Goal: Task Accomplishment & Management: Manage account settings

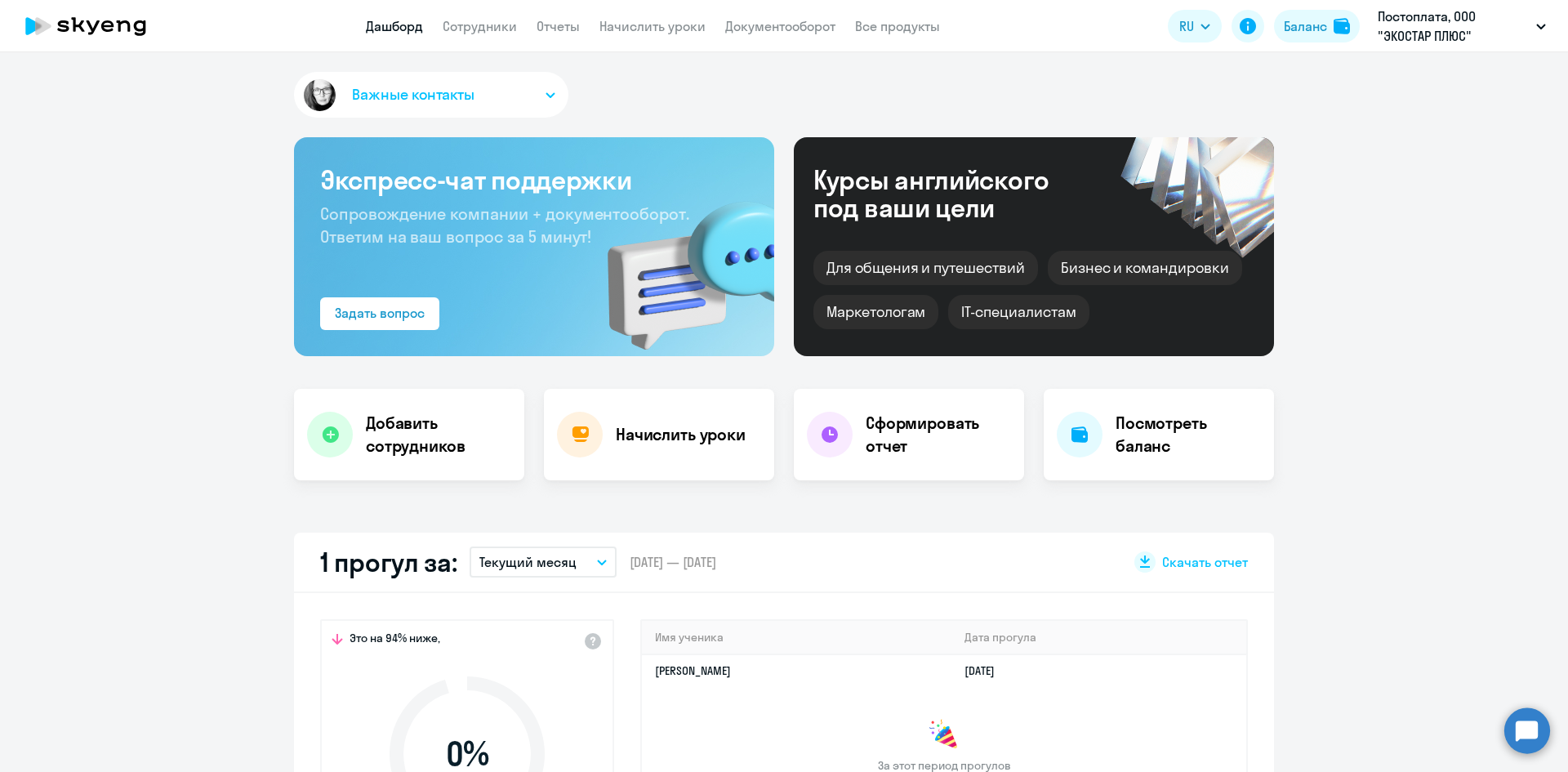
select select "30"
click at [559, 27] on link "Отчеты" at bounding box center [558, 26] width 43 height 16
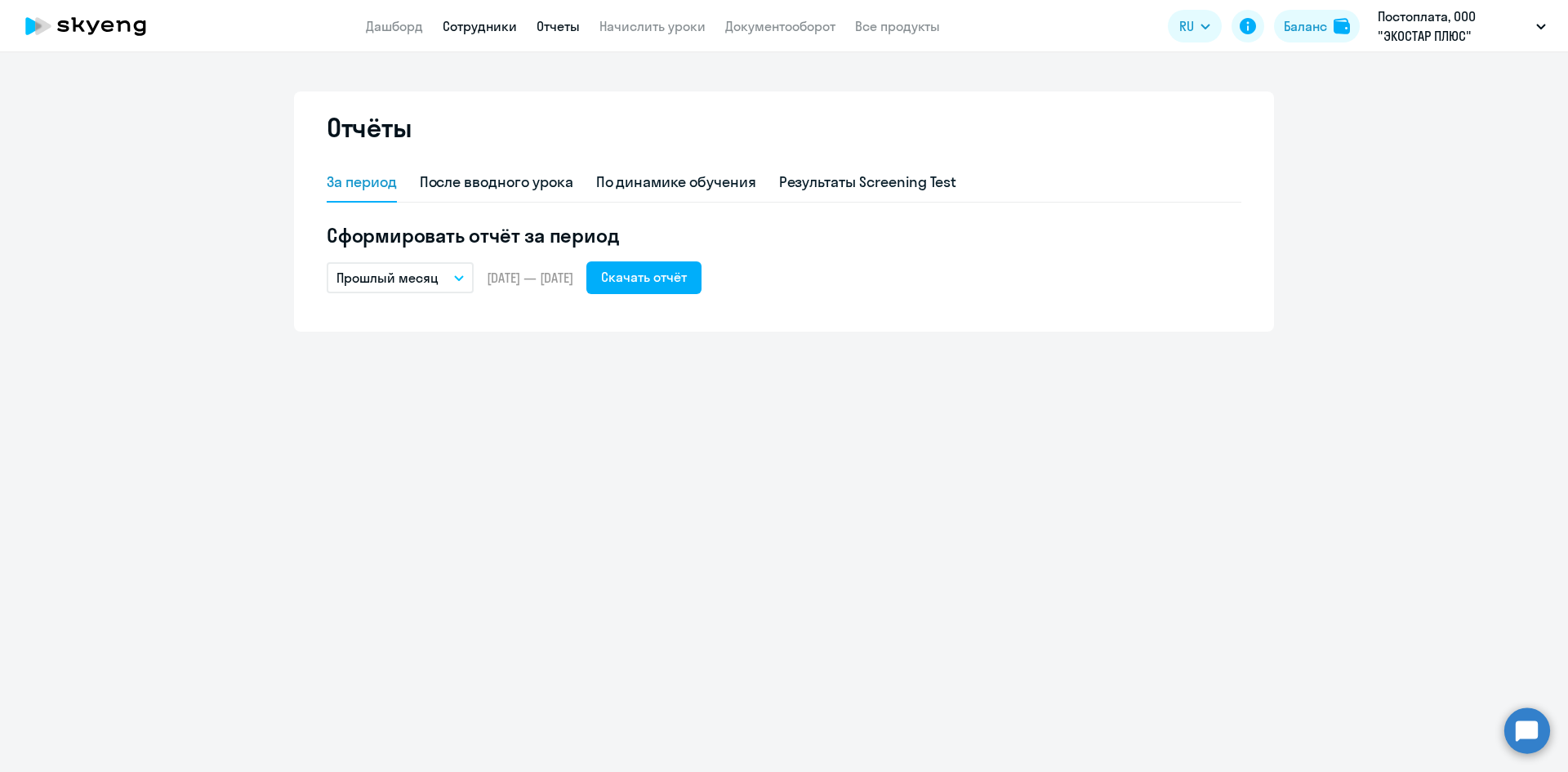
click at [494, 27] on link "Сотрудники" at bounding box center [479, 26] width 74 height 16
select select "30"
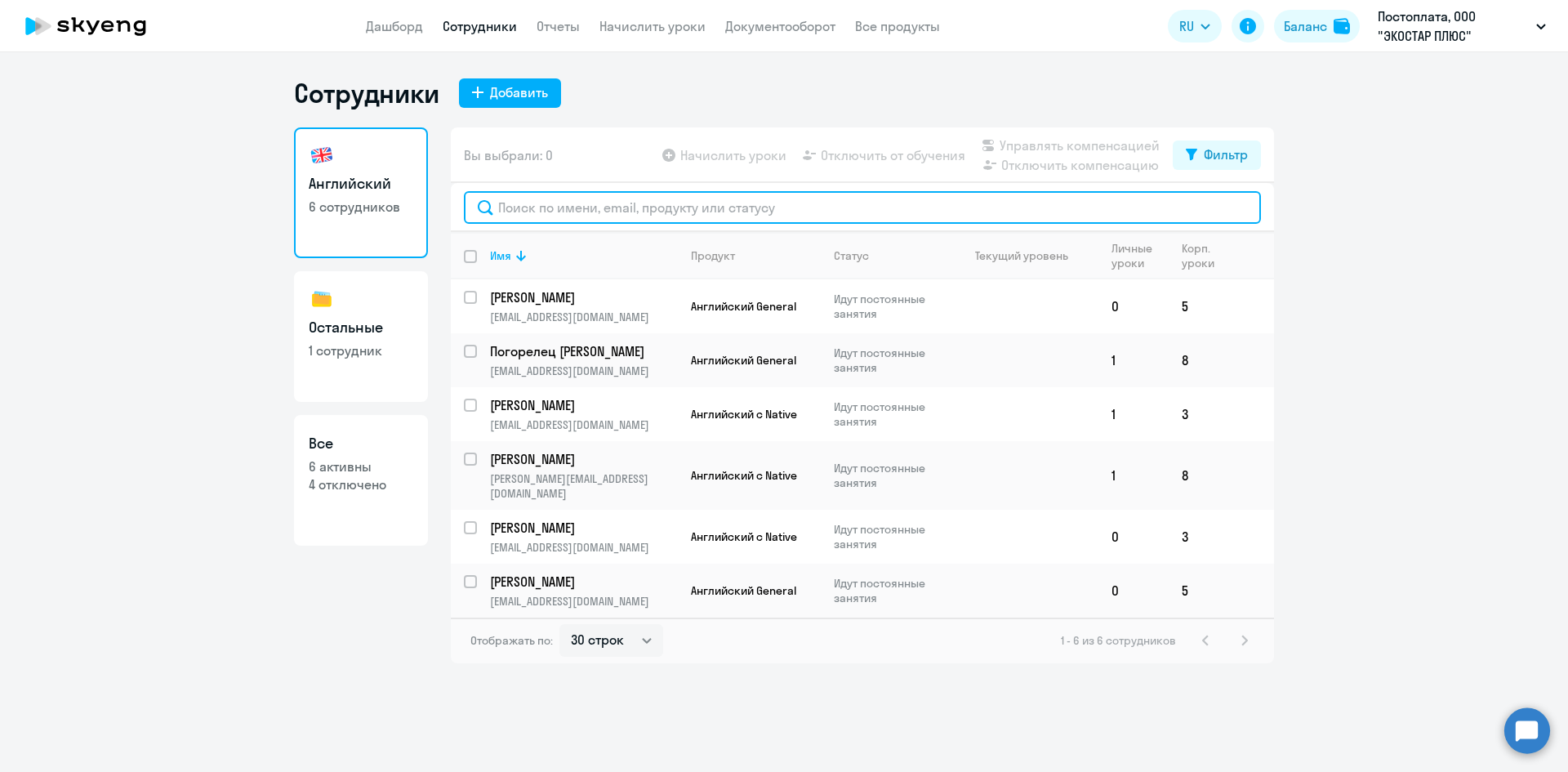
click at [534, 196] on input "text" at bounding box center [862, 208] width 796 height 33
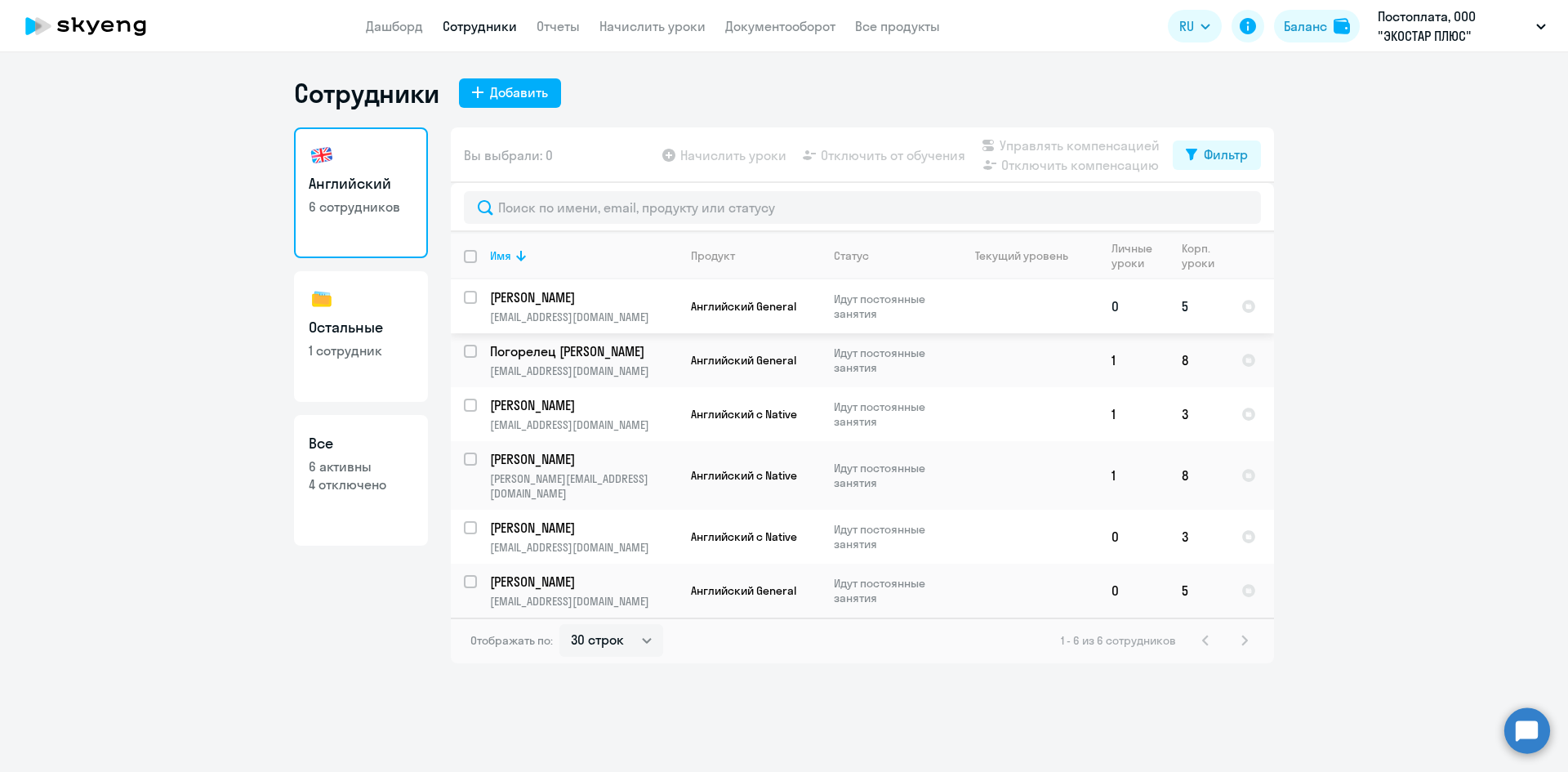
click at [474, 301] on input "select row 40007036" at bounding box center [480, 307] width 33 height 33
checkbox input "true"
click at [885, 162] on span "Отключить от обучения" at bounding box center [893, 155] width 145 height 20
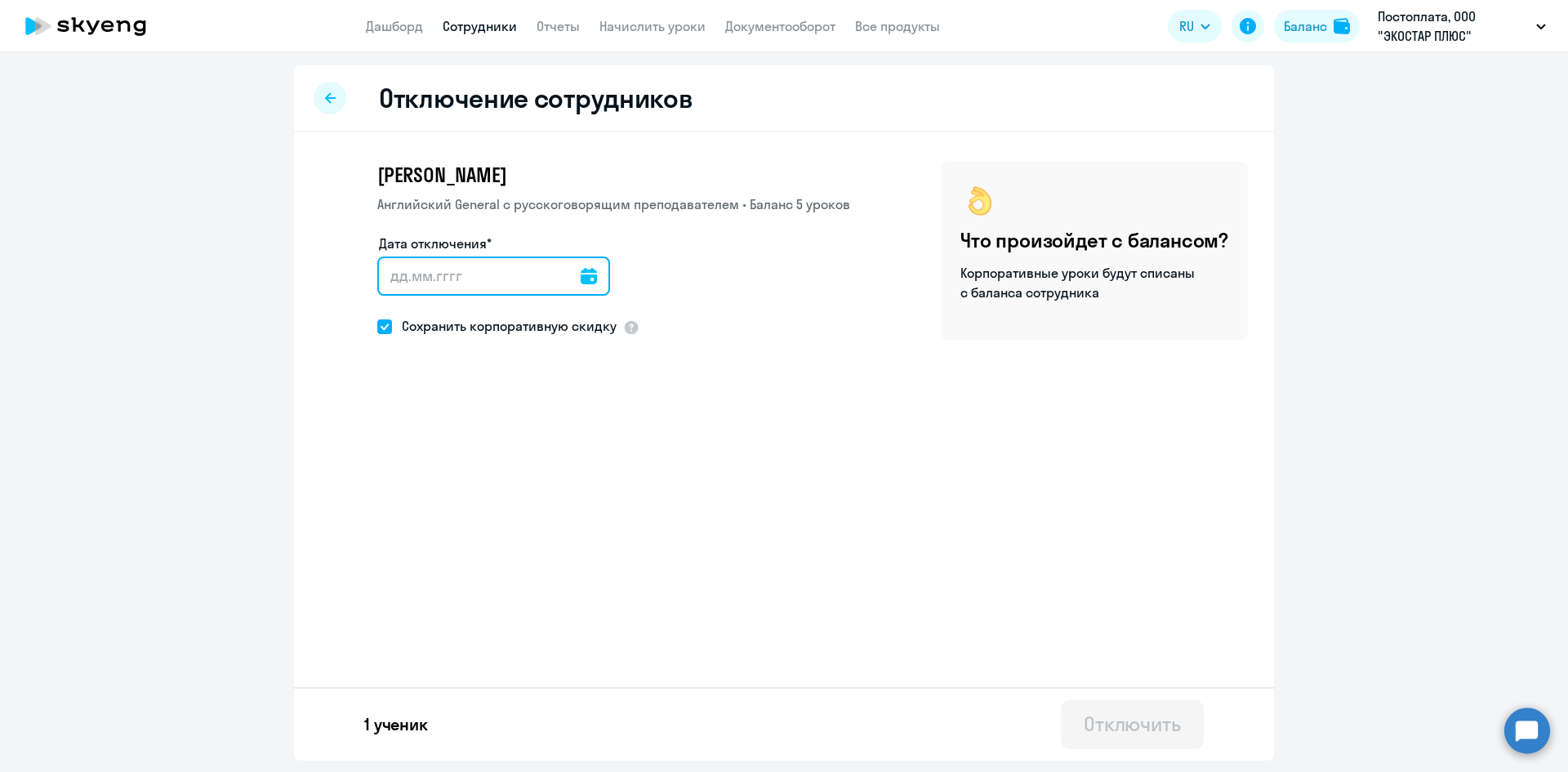
click at [534, 277] on input "Дата отключения*" at bounding box center [494, 275] width 233 height 39
click at [581, 278] on icon at bounding box center [588, 276] width 16 height 16
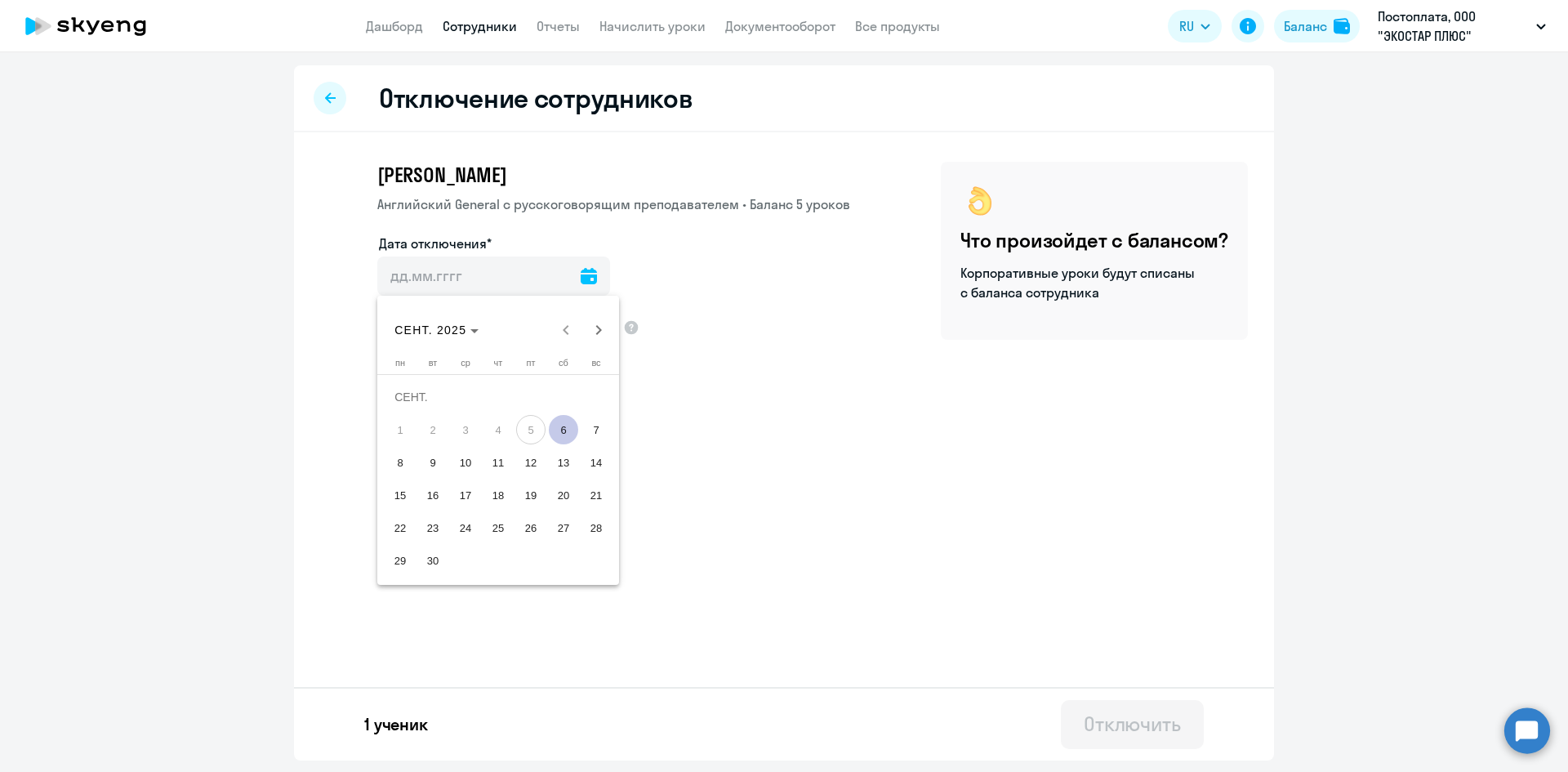
click at [439, 463] on span "9" at bounding box center [433, 462] width 29 height 29
type input "[DATE]"
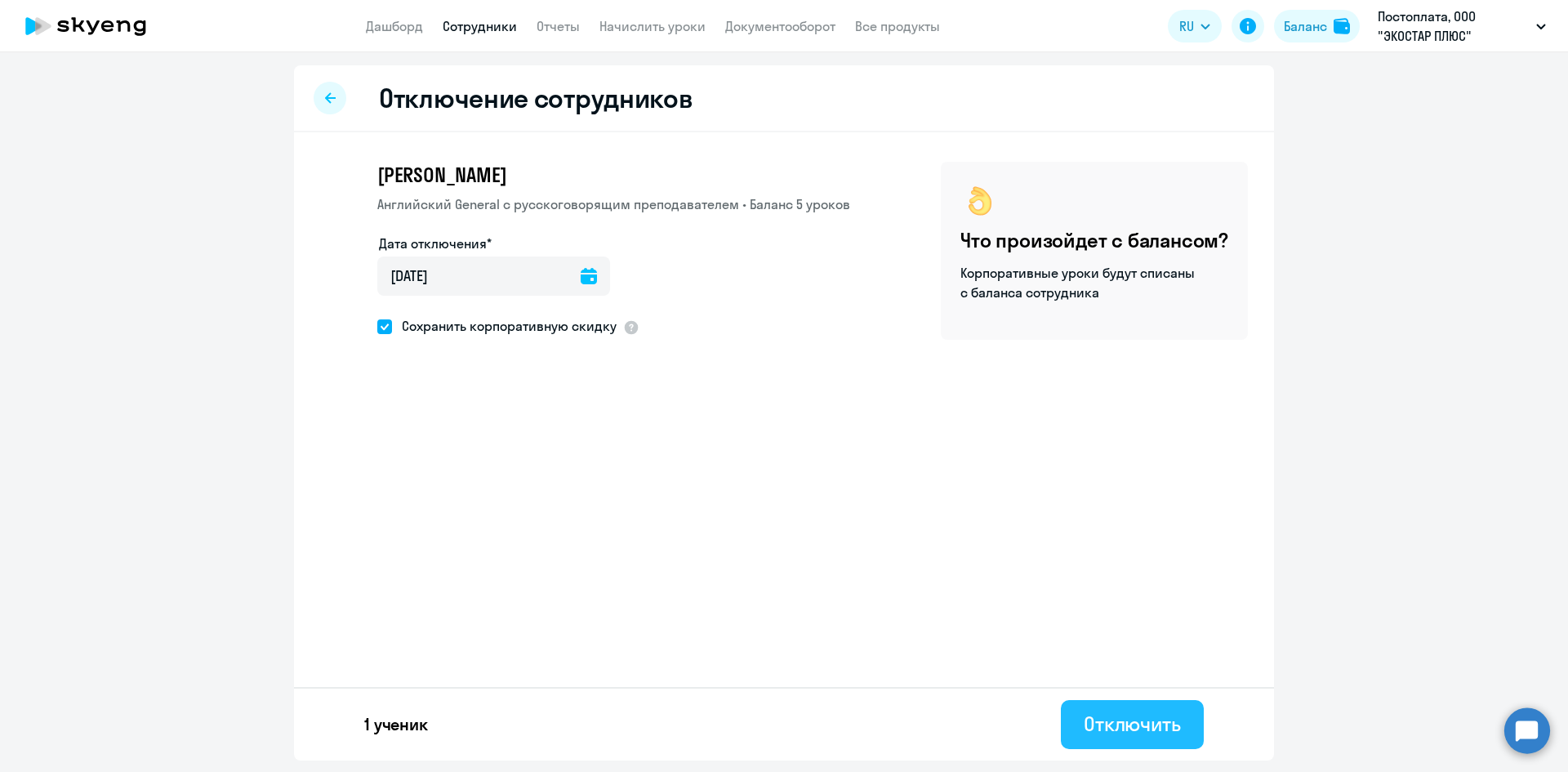
click at [1115, 719] on div "Отключить" at bounding box center [1132, 724] width 97 height 26
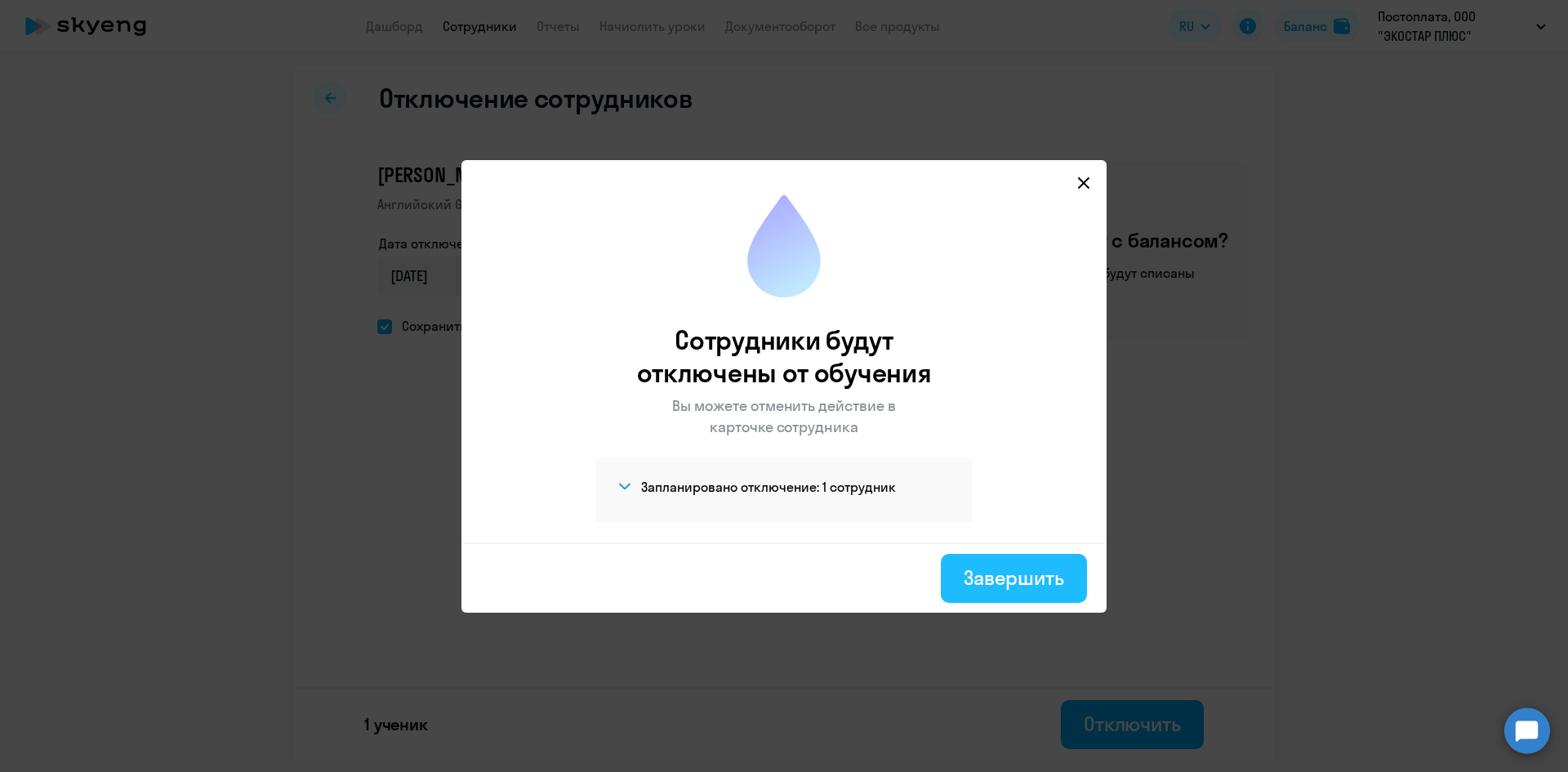
click at [1023, 578] on div "Завершить" at bounding box center [1014, 578] width 101 height 26
select select "30"
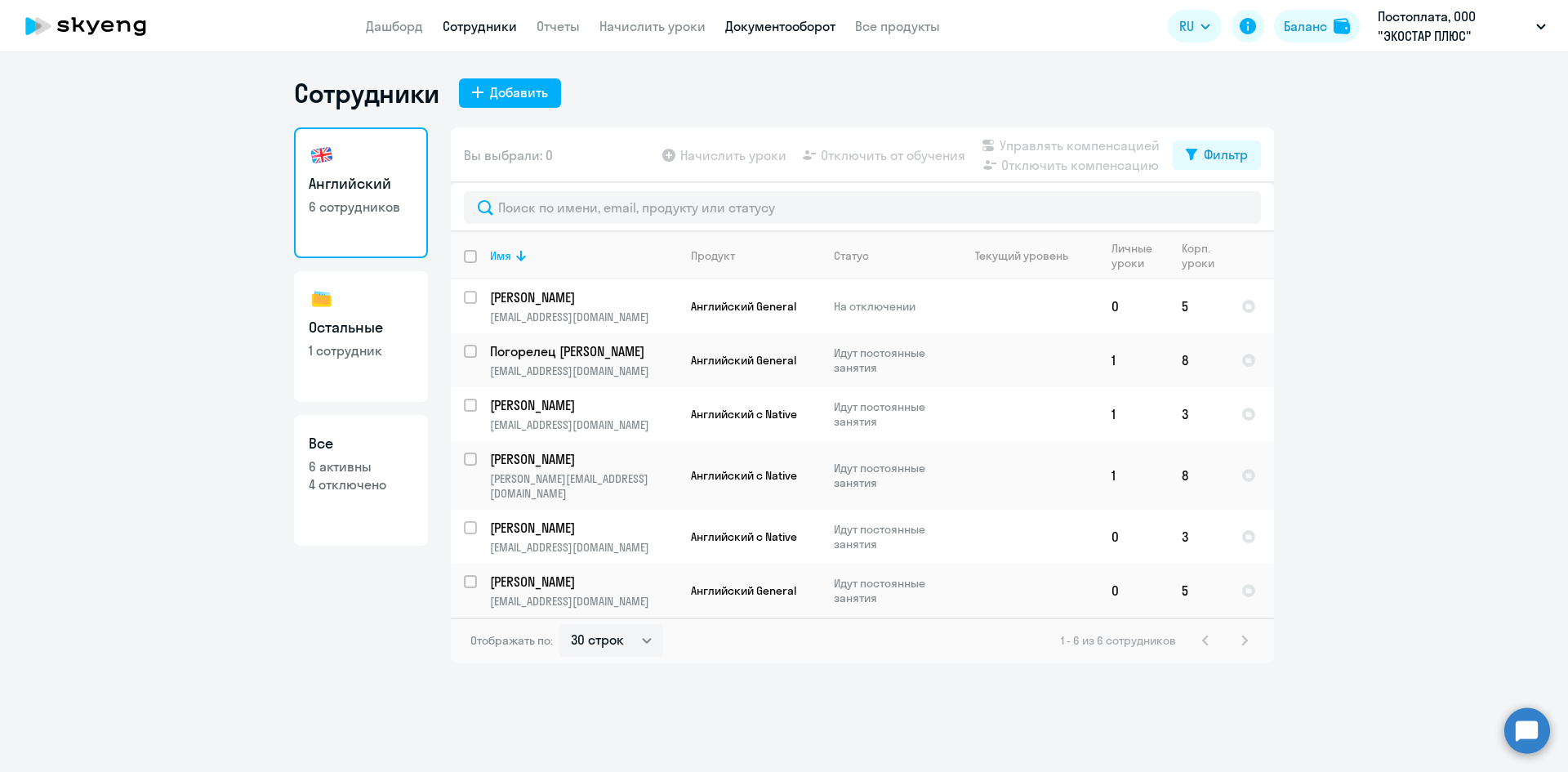
click at [788, 28] on link "Документооборот" at bounding box center [780, 26] width 110 height 16
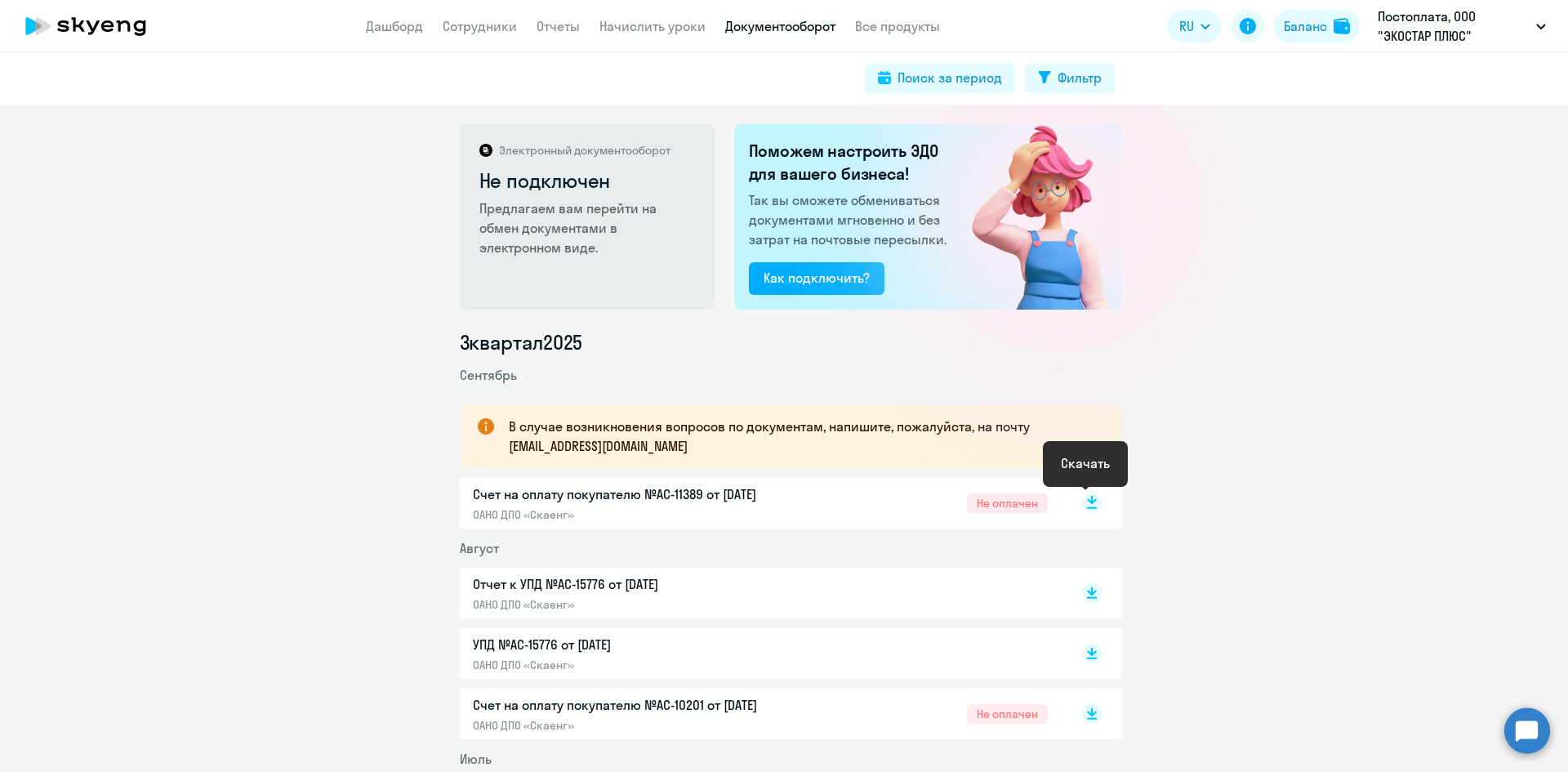
click at [1082, 504] on rect at bounding box center [1091, 503] width 20 height 20
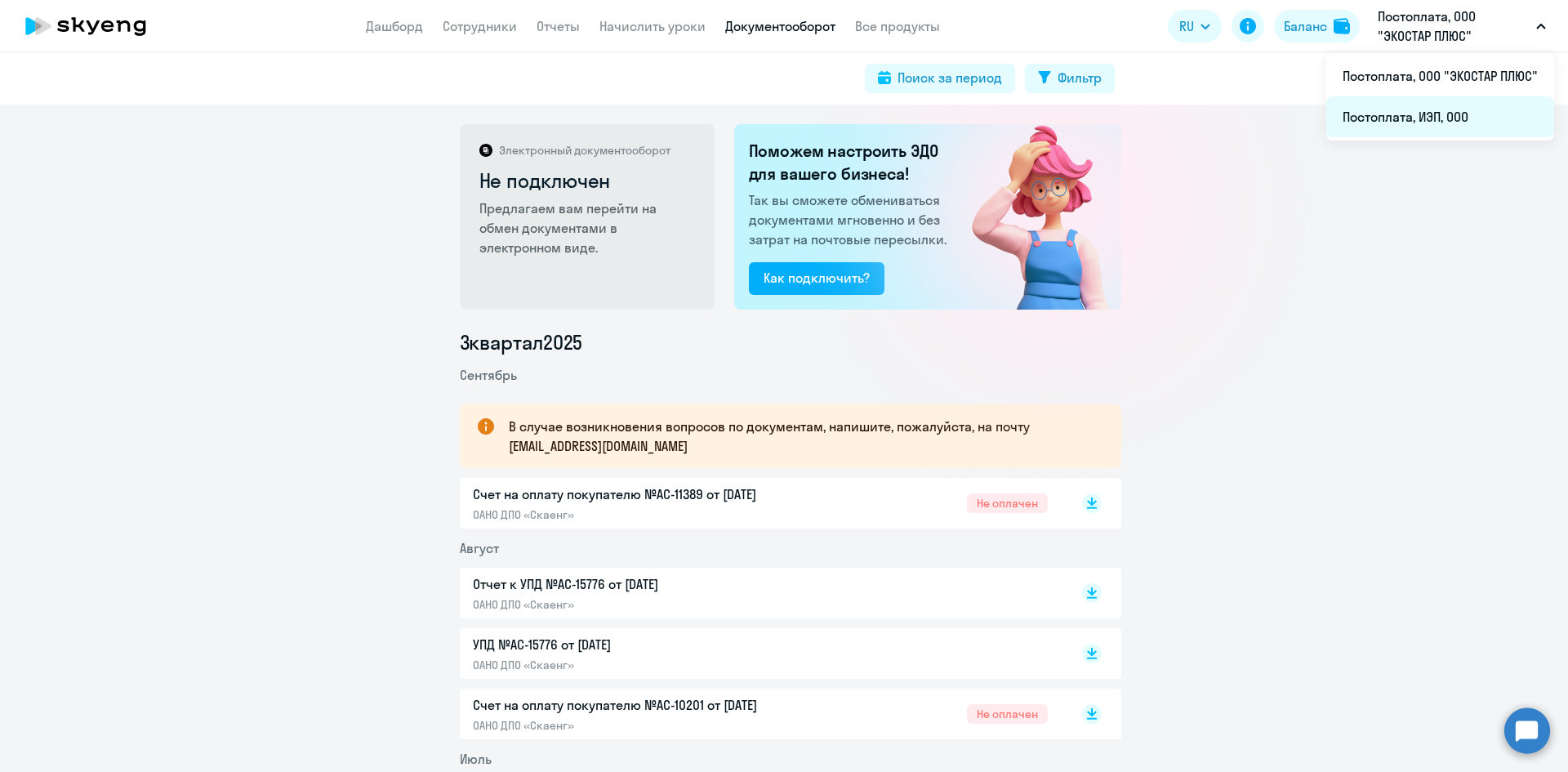
click at [1415, 110] on li "Постоплата, ИЭП, ООО" at bounding box center [1440, 116] width 228 height 41
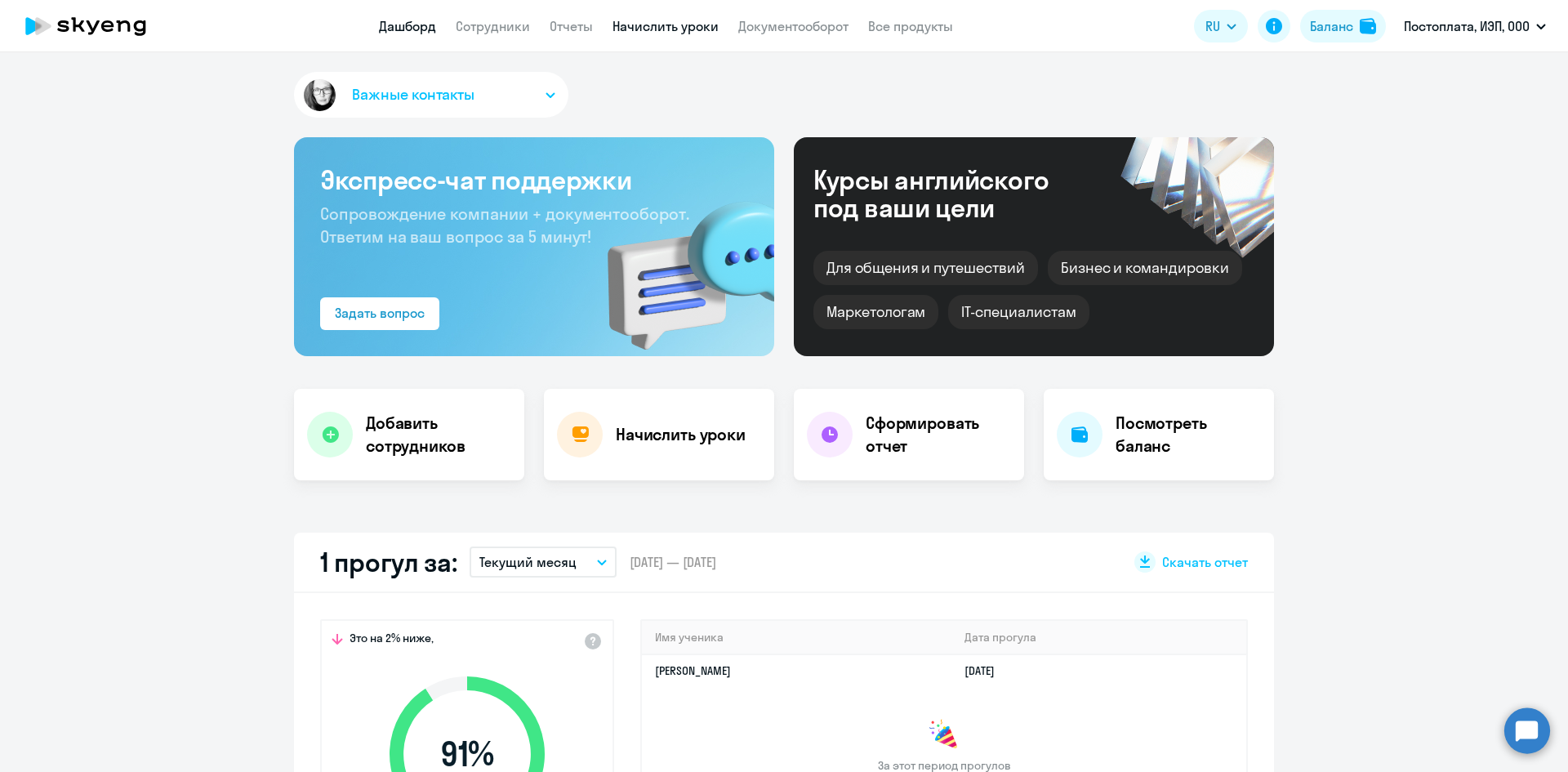
click at [649, 34] on link "Начислить уроки" at bounding box center [665, 26] width 106 height 16
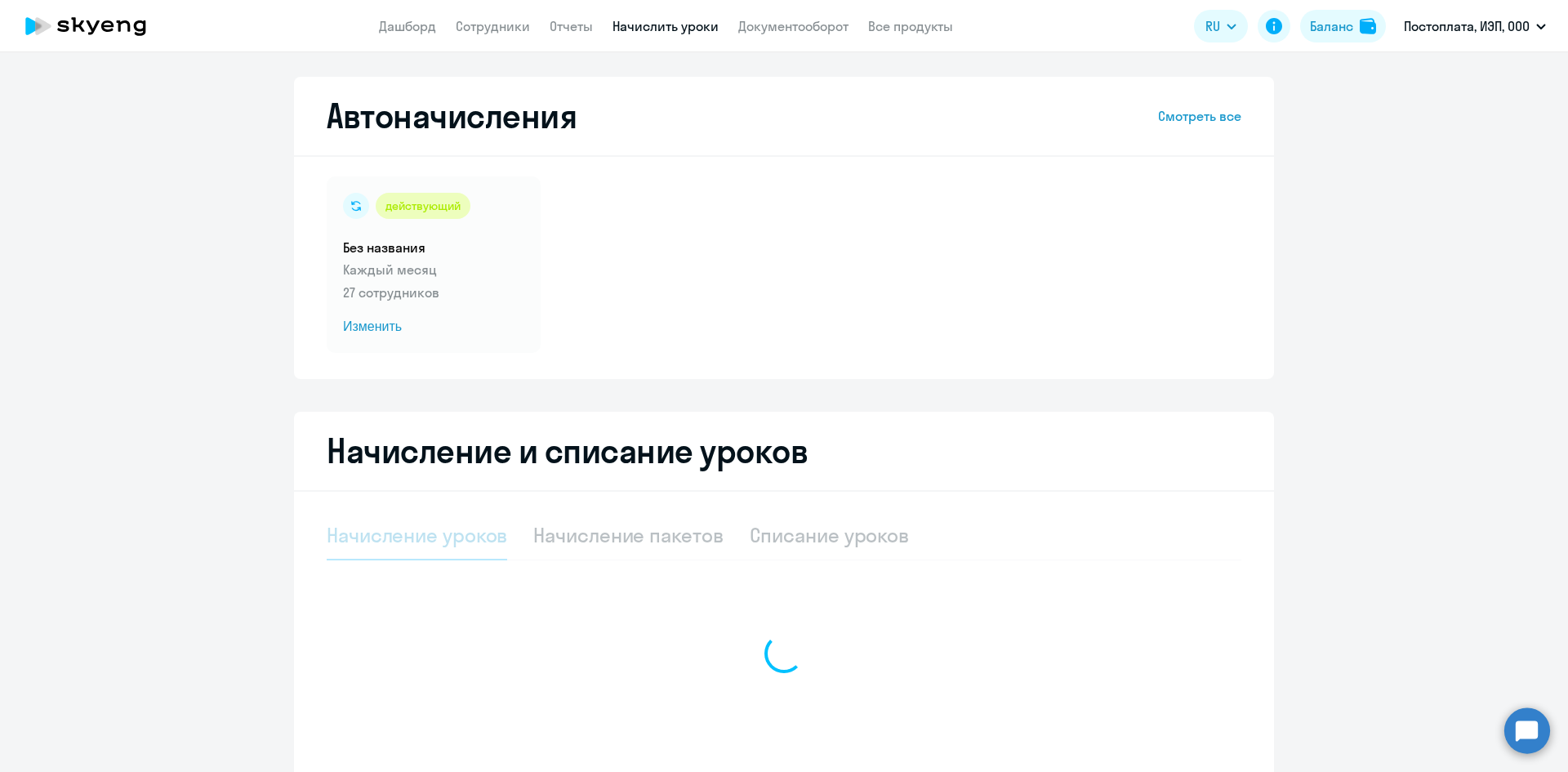
select select "10"
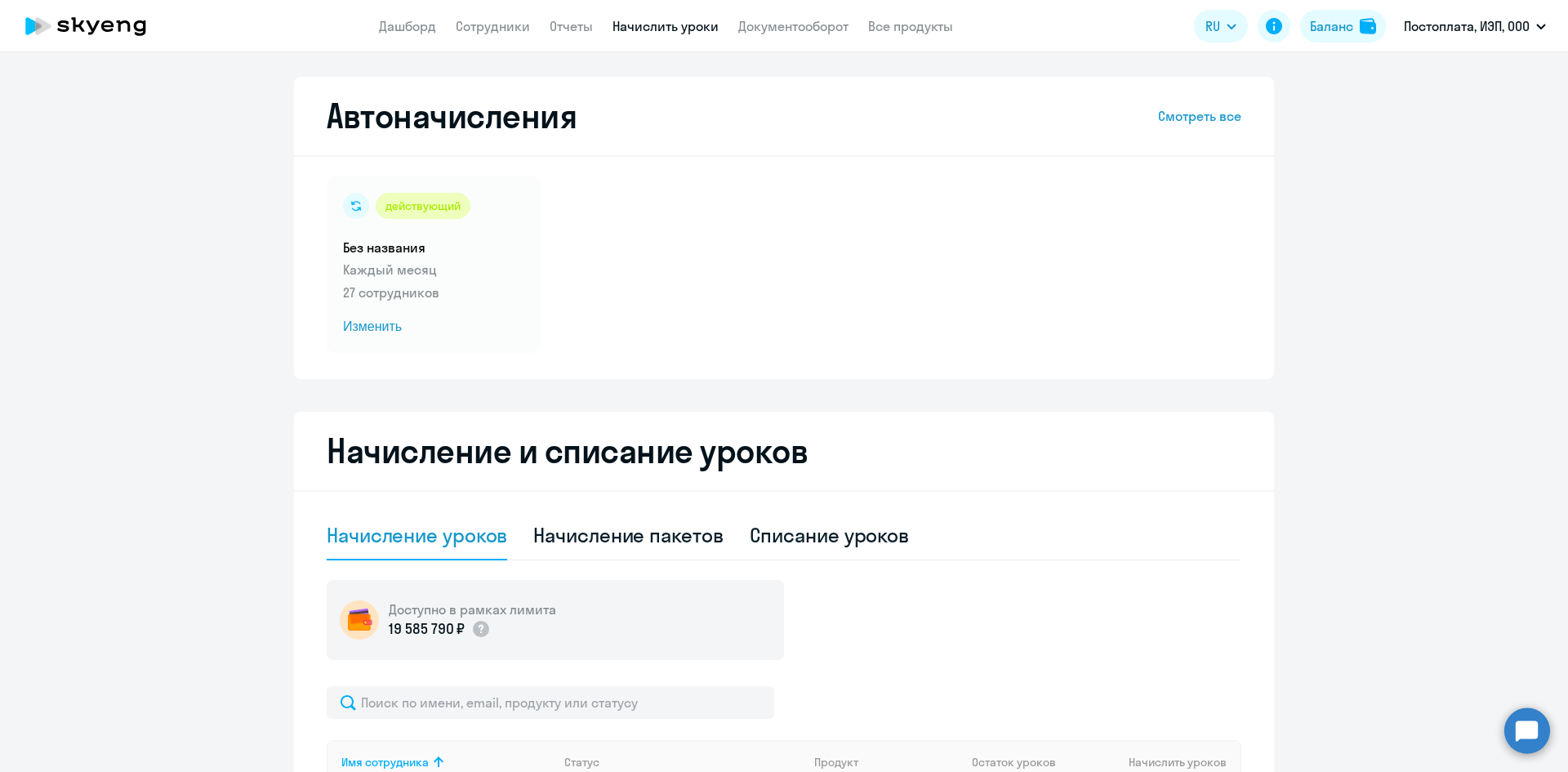
click at [568, 38] on app-header "Дашборд Сотрудники Отчеты Начислить уроки Документооборот Все продукты Дашборд …" at bounding box center [784, 26] width 1568 height 53
click at [568, 29] on link "Отчеты" at bounding box center [571, 26] width 43 height 16
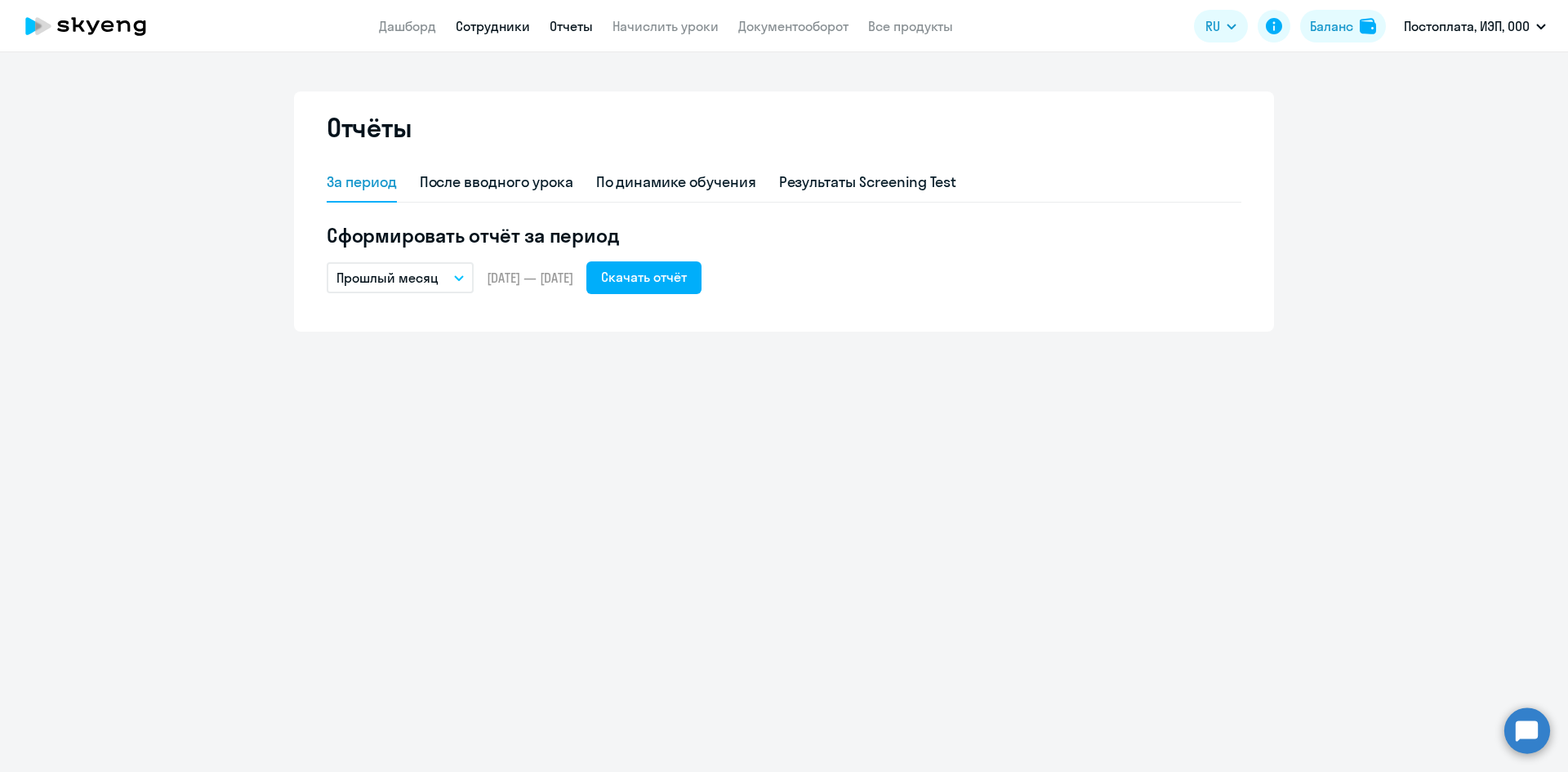
click at [500, 24] on link "Сотрудники" at bounding box center [493, 26] width 74 height 16
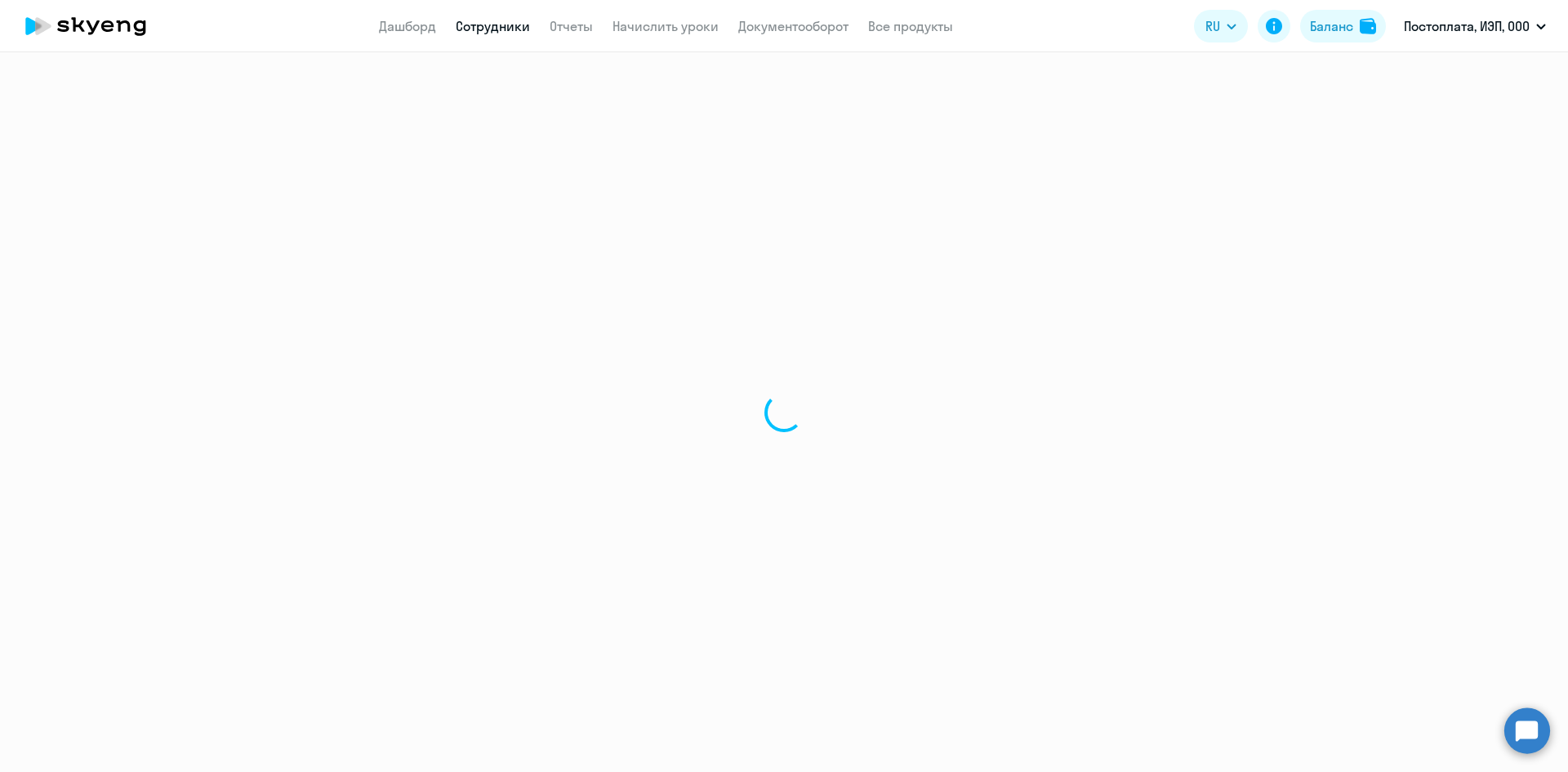
select select "30"
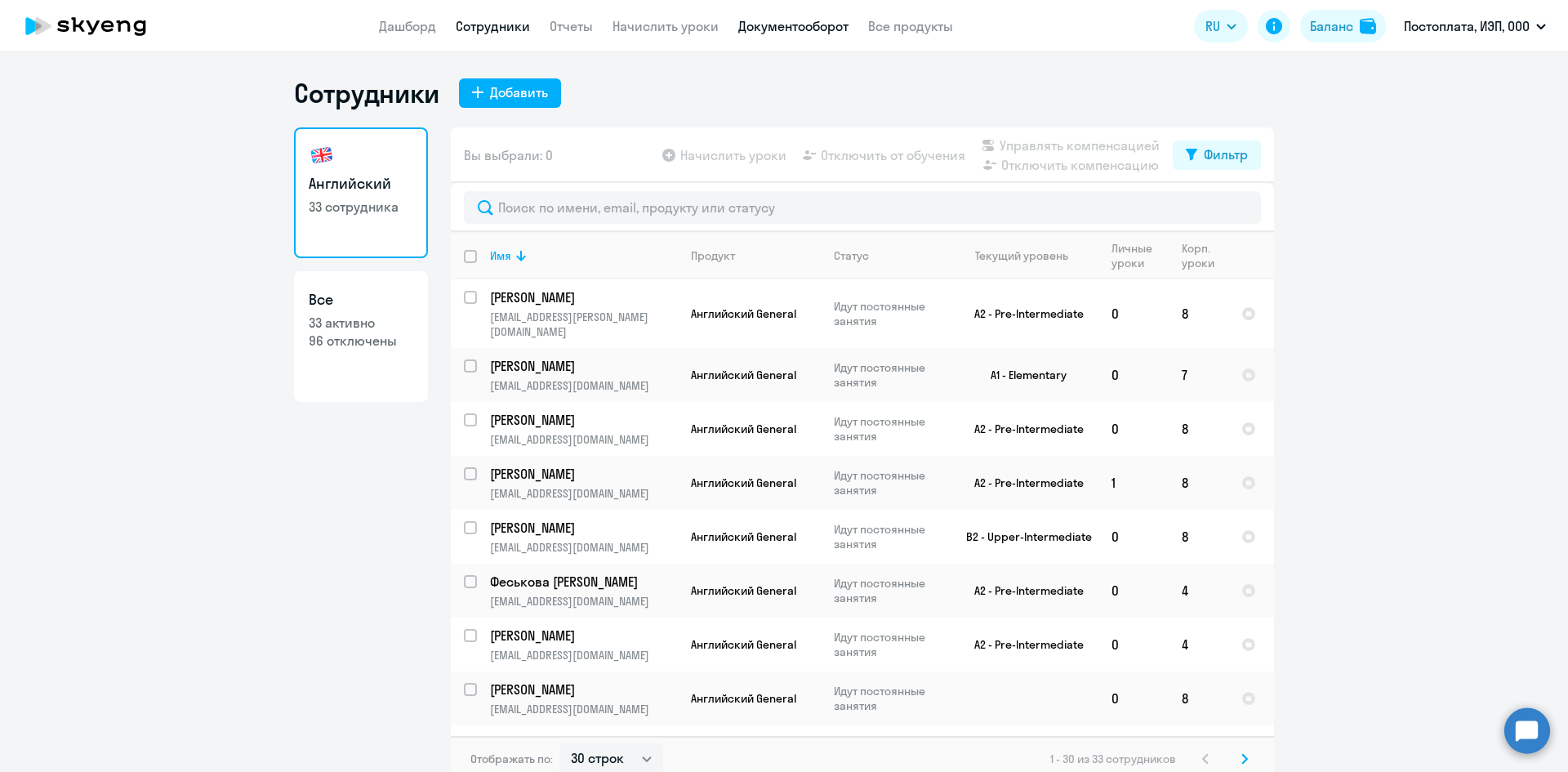
click at [751, 22] on link "Документооборот" at bounding box center [793, 26] width 110 height 16
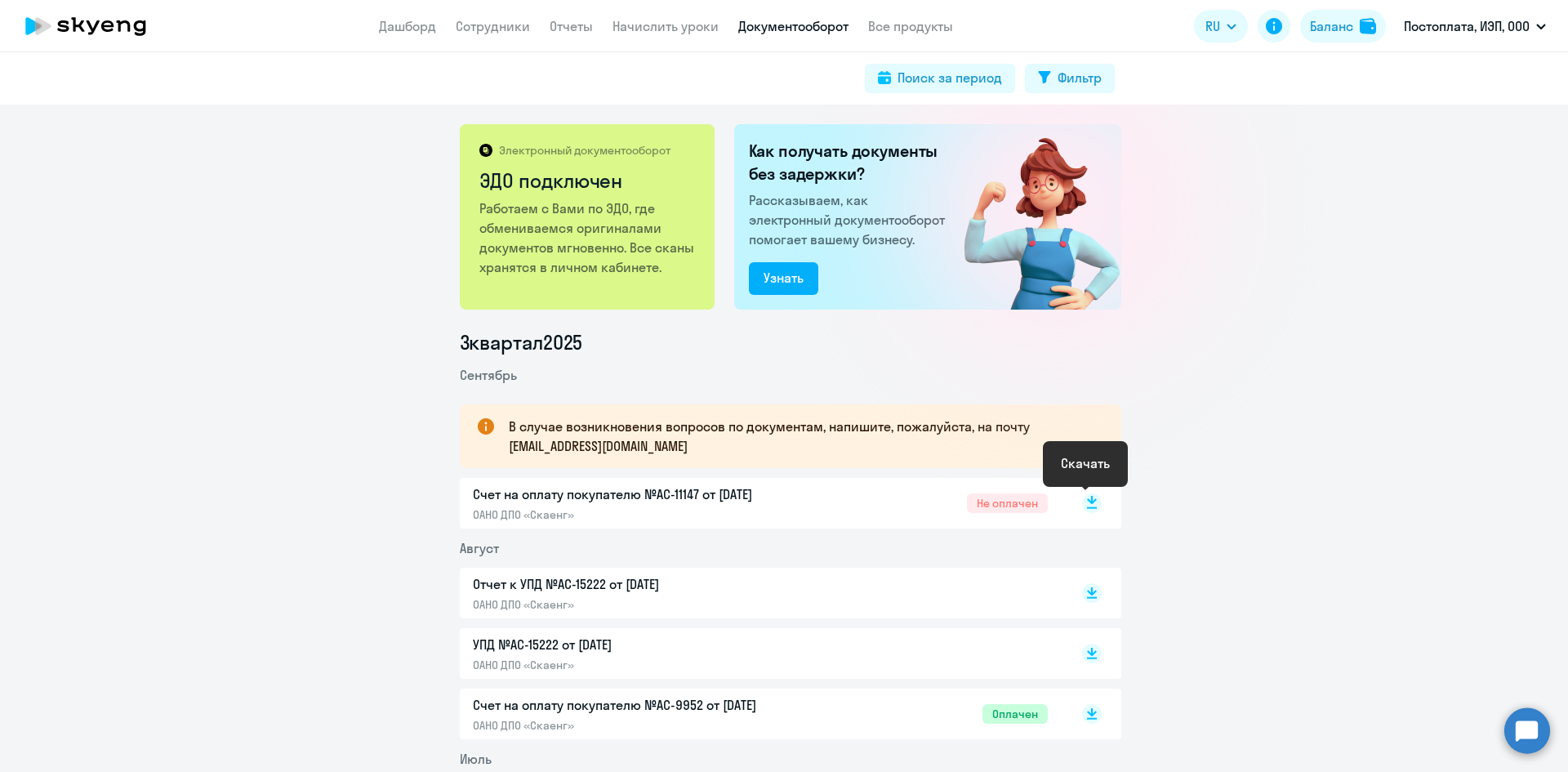
click at [1087, 502] on icon at bounding box center [1091, 499] width 9 height 8
click at [584, 22] on link "Отчеты" at bounding box center [571, 26] width 43 height 16
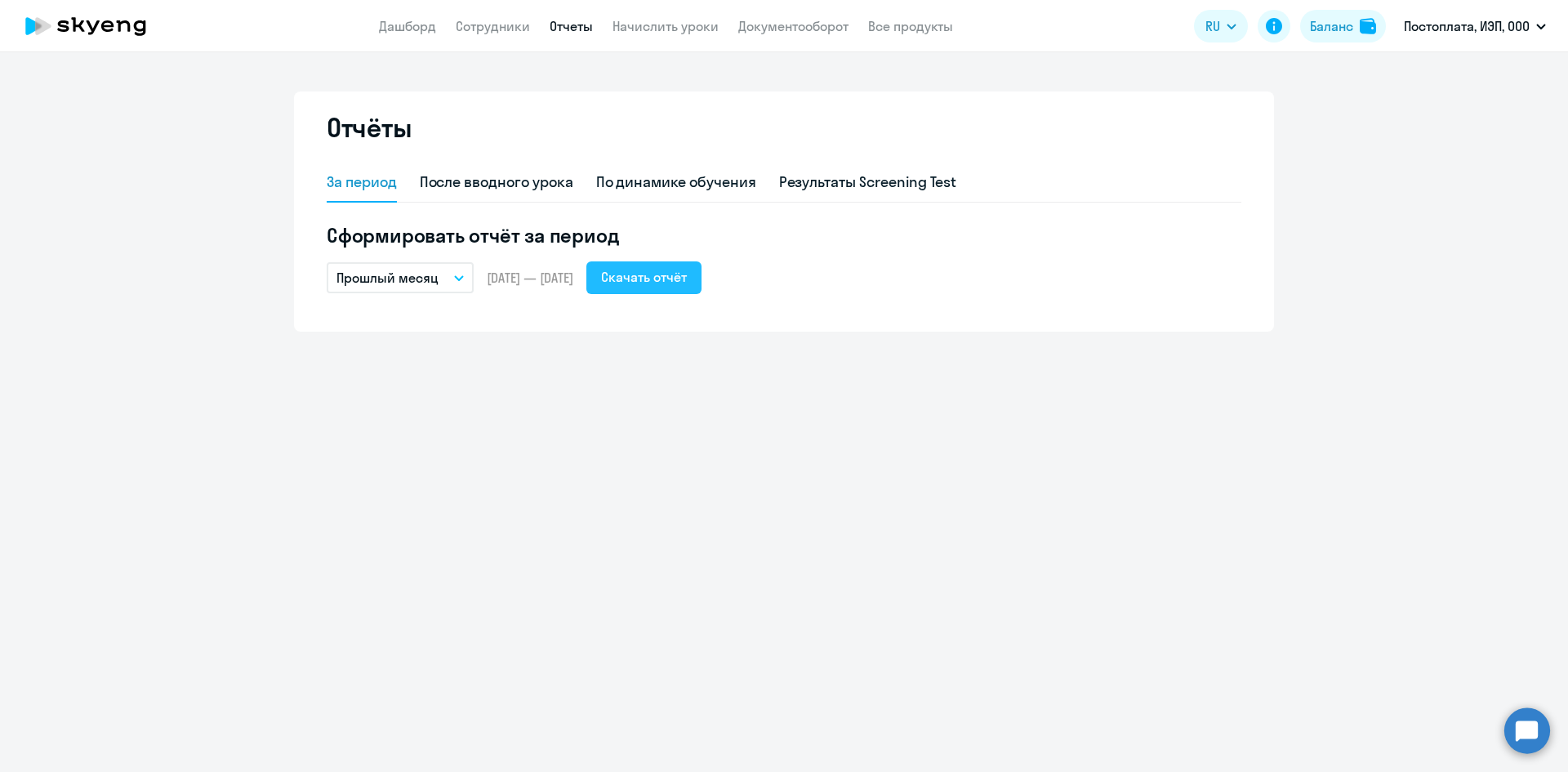
click at [686, 273] on div "Скачать отчёт" at bounding box center [643, 277] width 85 height 20
